Goal: Contribute content

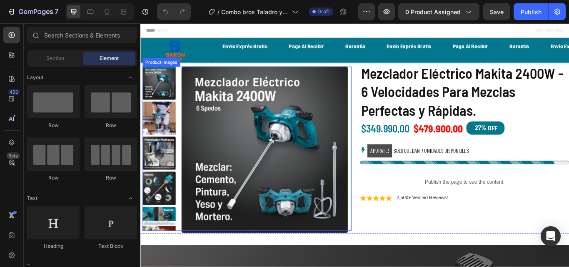
click at [250, 172] on img at bounding box center [285, 171] width 194 height 194
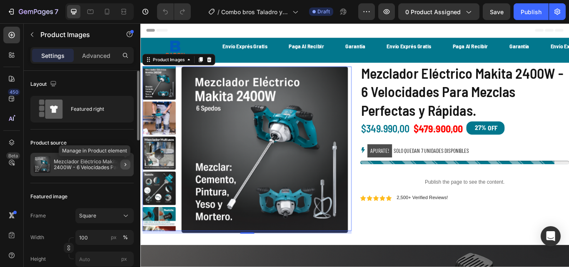
click at [125, 165] on icon "button" at bounding box center [126, 164] width 2 height 3
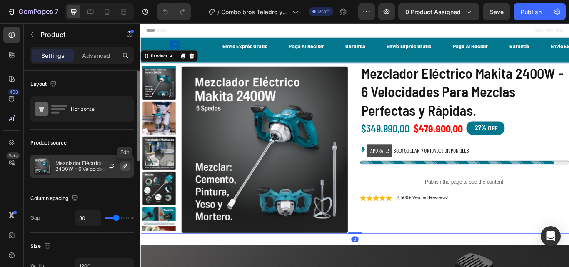
click at [123, 166] on icon "button" at bounding box center [125, 166] width 7 height 7
click at [114, 167] on icon "button" at bounding box center [111, 166] width 7 height 7
click at [120, 168] on button "button" at bounding box center [125, 166] width 10 height 10
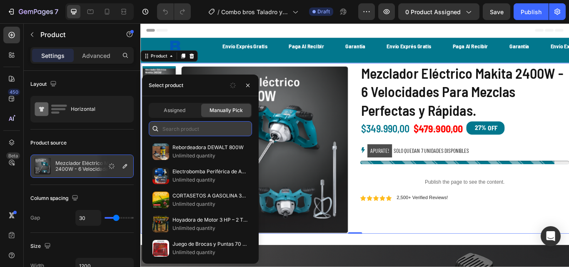
click at [176, 130] on input "text" at bounding box center [200, 128] width 103 height 15
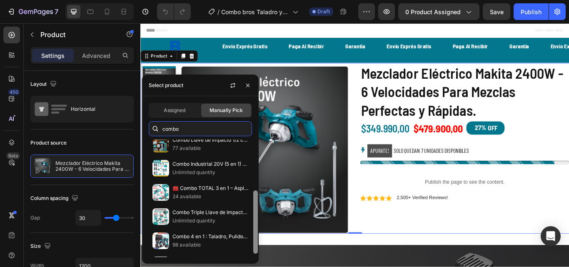
scroll to position [54, 0]
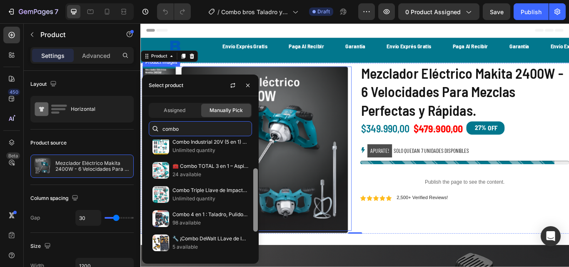
drag, startPoint x: 396, startPoint y: 174, endPoint x: 279, endPoint y: 214, distance: 123.9
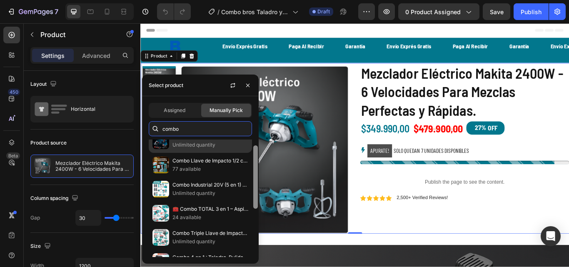
scroll to position [0, 0]
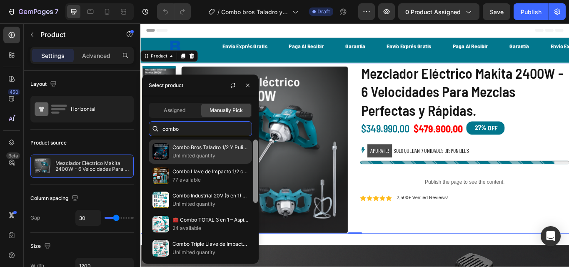
drag, startPoint x: 257, startPoint y: 214, endPoint x: 250, endPoint y: 144, distance: 69.9
click at [250, 144] on div "Combo Bros Taladro 1/2 Y Pulidora 5 Pulgadas Unlimited quantity Combo Llave de …" at bounding box center [200, 199] width 117 height 118
type input "combo"
click at [204, 149] on p "Combo Bros Taladro 1/2 Y Pulidora 5 Pulgadas" at bounding box center [211, 147] width 76 height 8
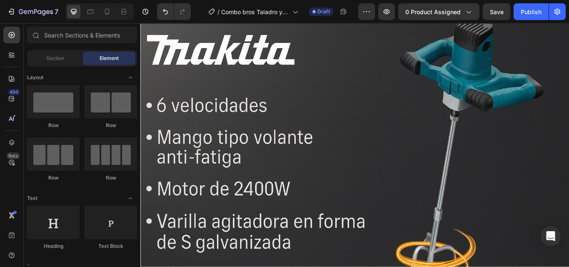
scroll to position [292, 0]
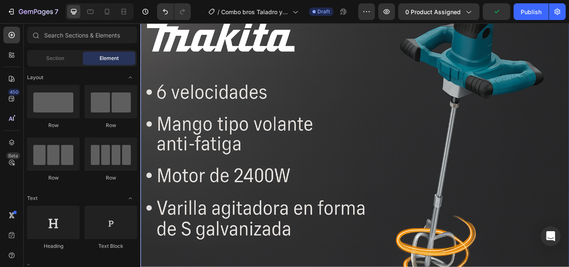
click at [530, 123] on img at bounding box center [390, 156] width 500 height 333
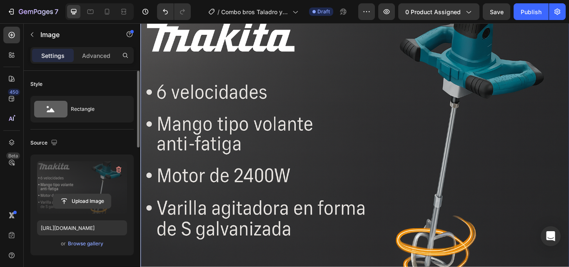
click at [90, 206] on input "file" at bounding box center [82, 201] width 58 height 14
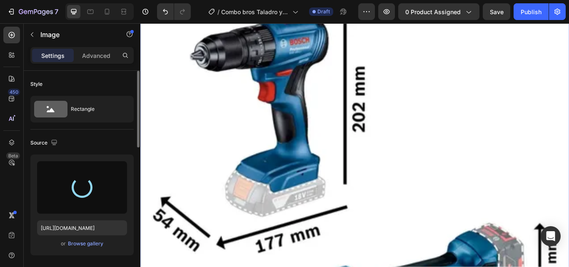
type input "[URL][DOMAIN_NAME]"
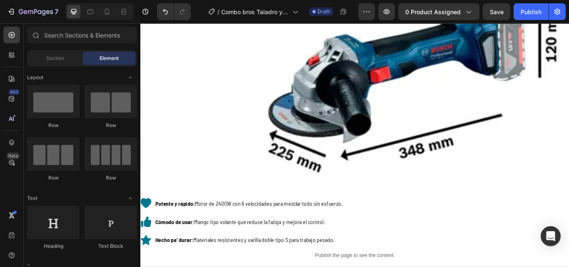
scroll to position [568, 0]
